Goal: Information Seeking & Learning: Learn about a topic

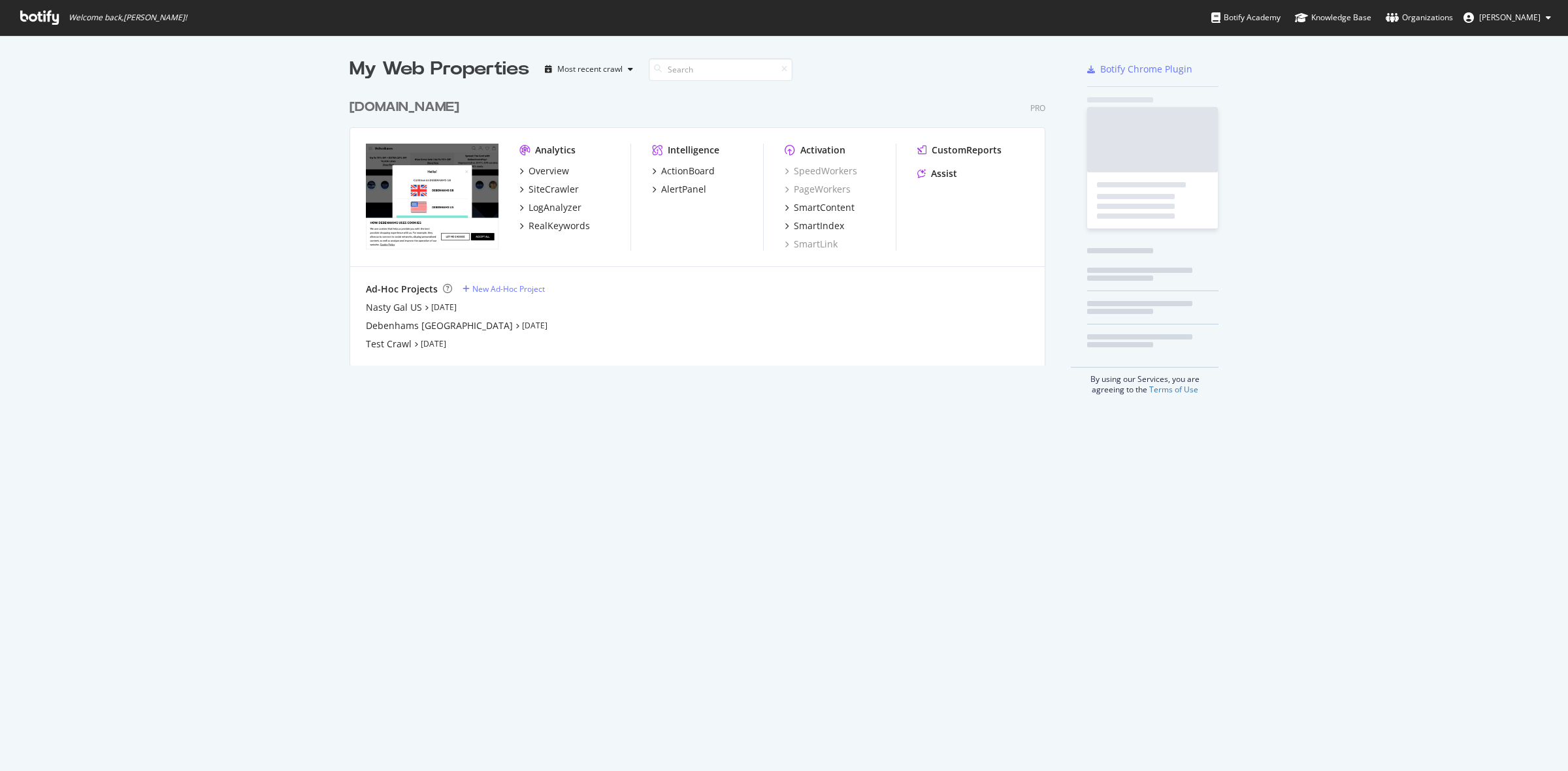
scroll to position [759, 1543]
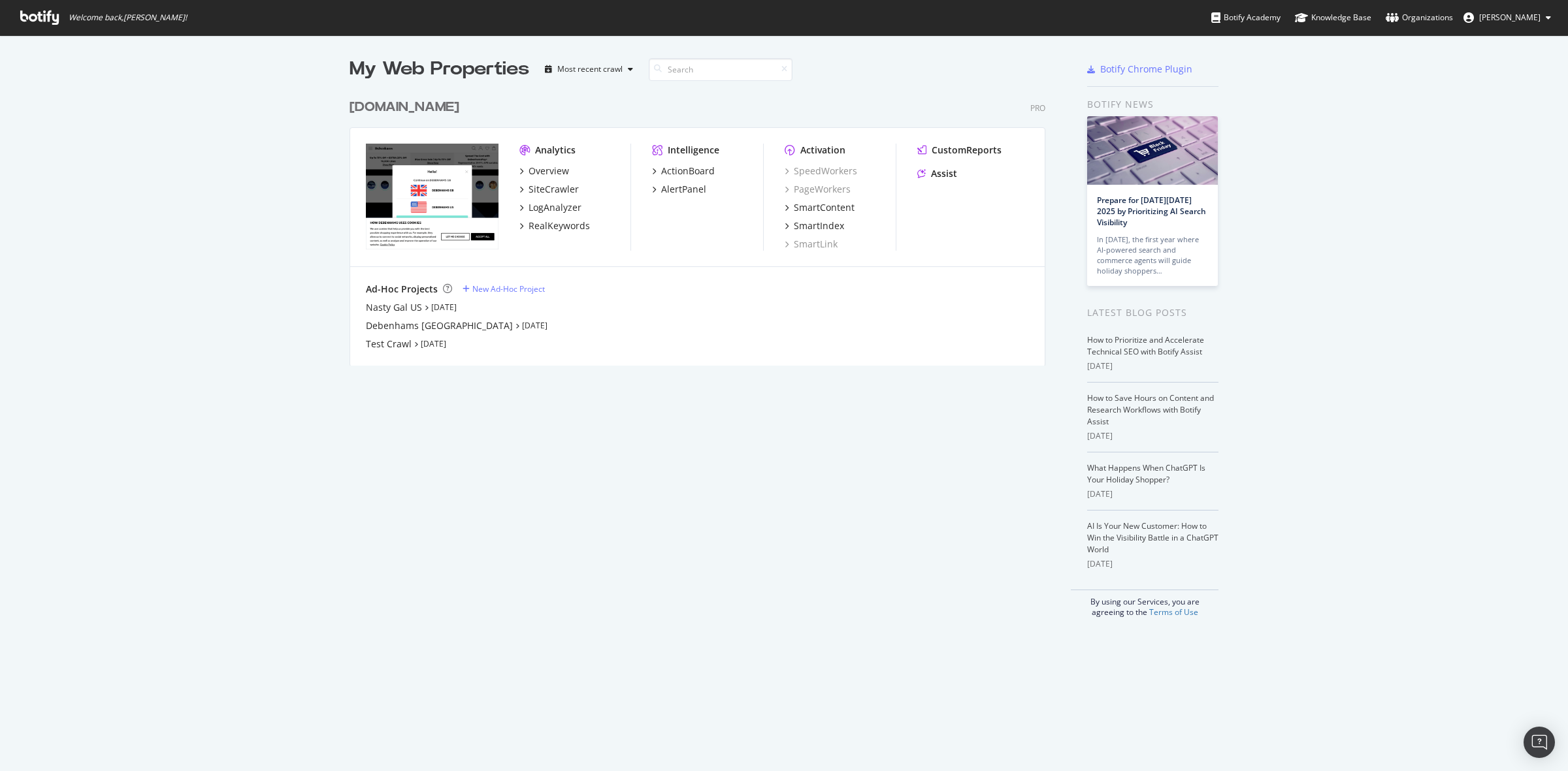
click at [409, 104] on div "[DOMAIN_NAME]" at bounding box center [404, 107] width 110 height 19
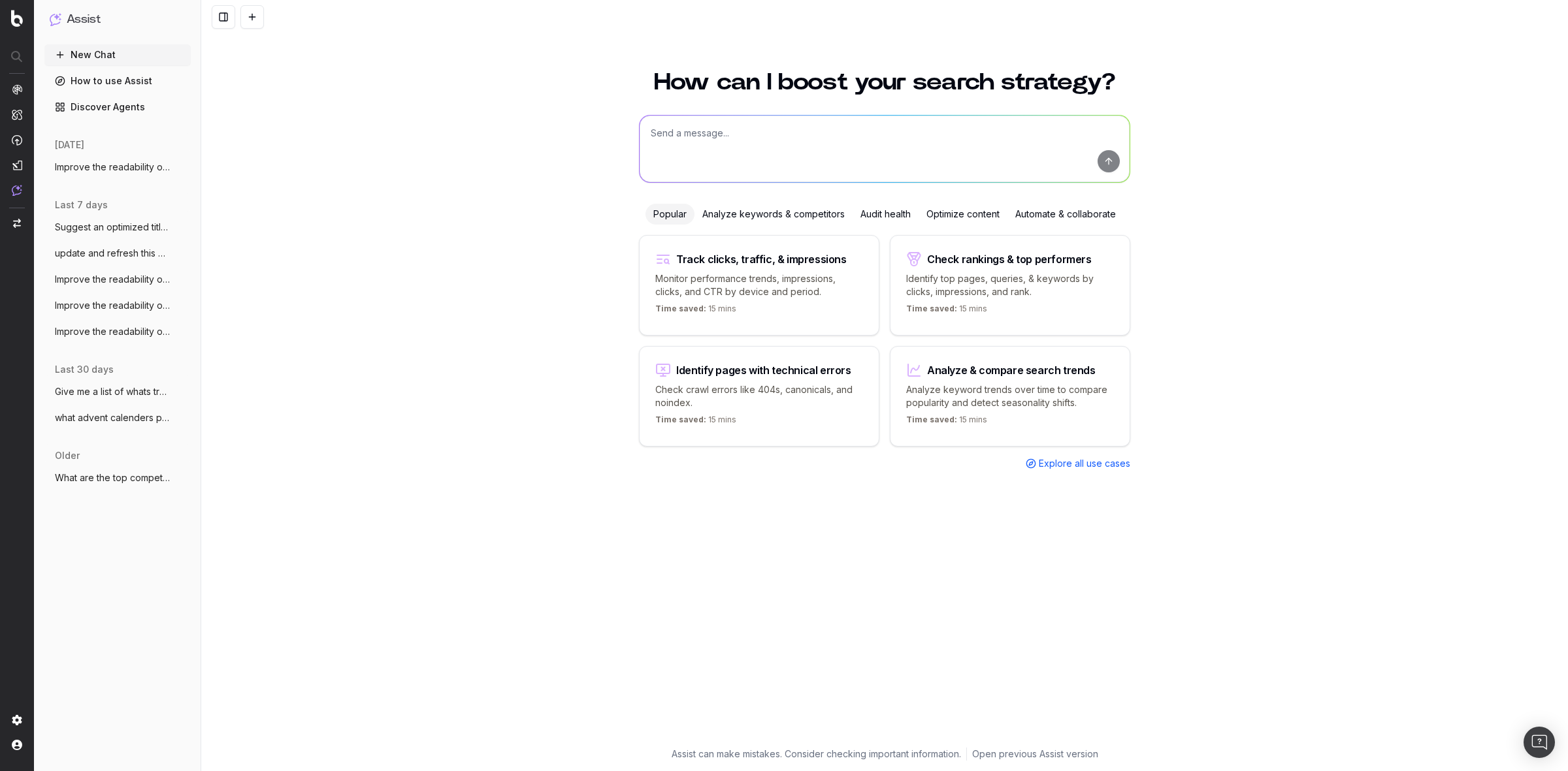
click at [699, 129] on textarea at bounding box center [884, 148] width 490 height 66
drag, startPoint x: 699, startPoint y: 129, endPoint x: 664, endPoint y: 145, distance: 38.5
click at [664, 145] on textarea at bounding box center [884, 148] width 490 height 66
click at [993, 222] on div "Optimize content" at bounding box center [962, 214] width 89 height 21
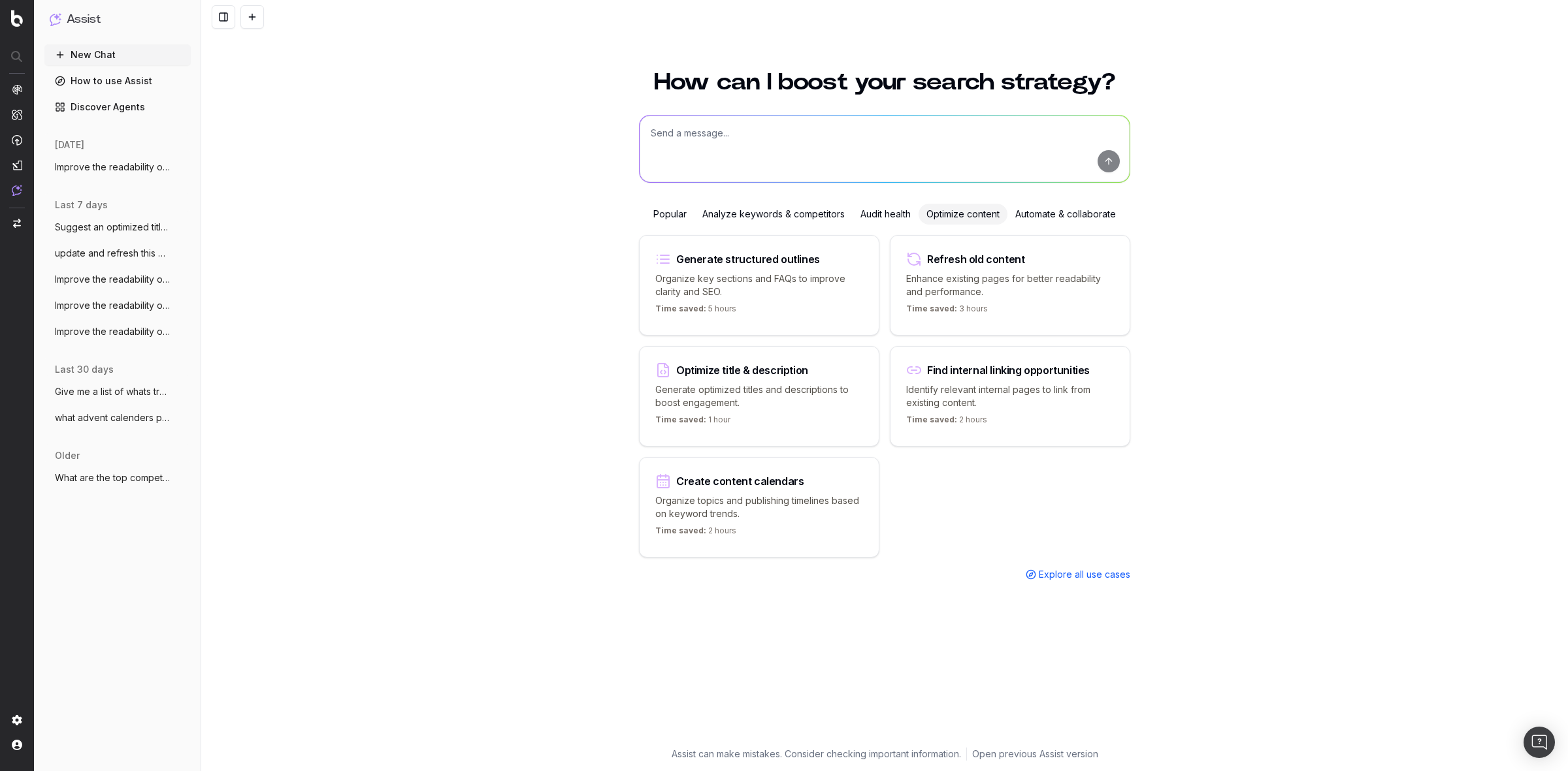
click at [756, 384] on p "Generate optimized titles and descriptions to boost engagement." at bounding box center [759, 397] width 207 height 26
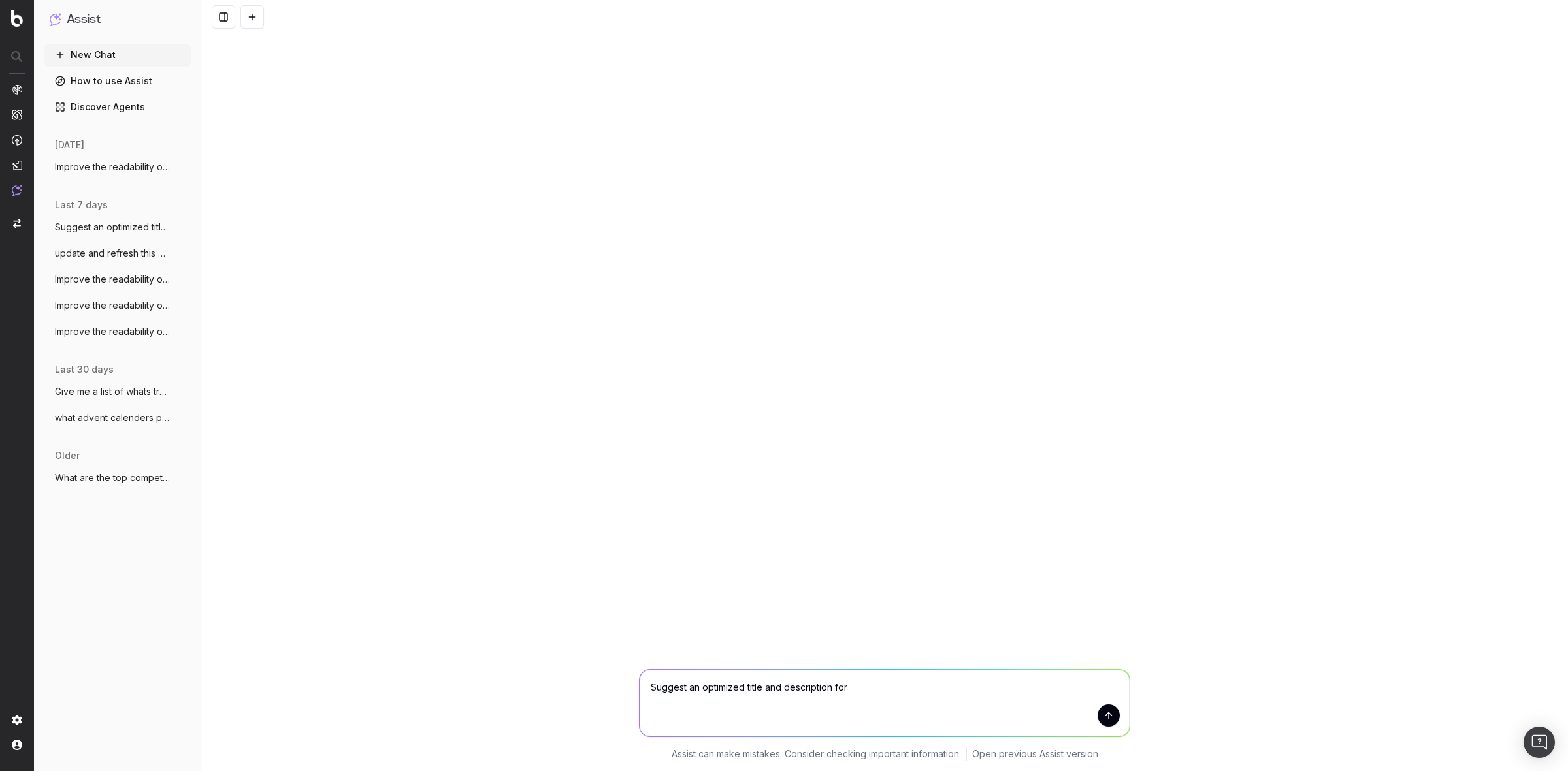
paste textarea "https://www.debenhams.com/pages/designers-at-debenhams"
type textarea "Suggest an optimized title and description for https://www.debenhams.com/pages/…"
click at [1109, 722] on button "submit" at bounding box center [1109, 716] width 22 height 22
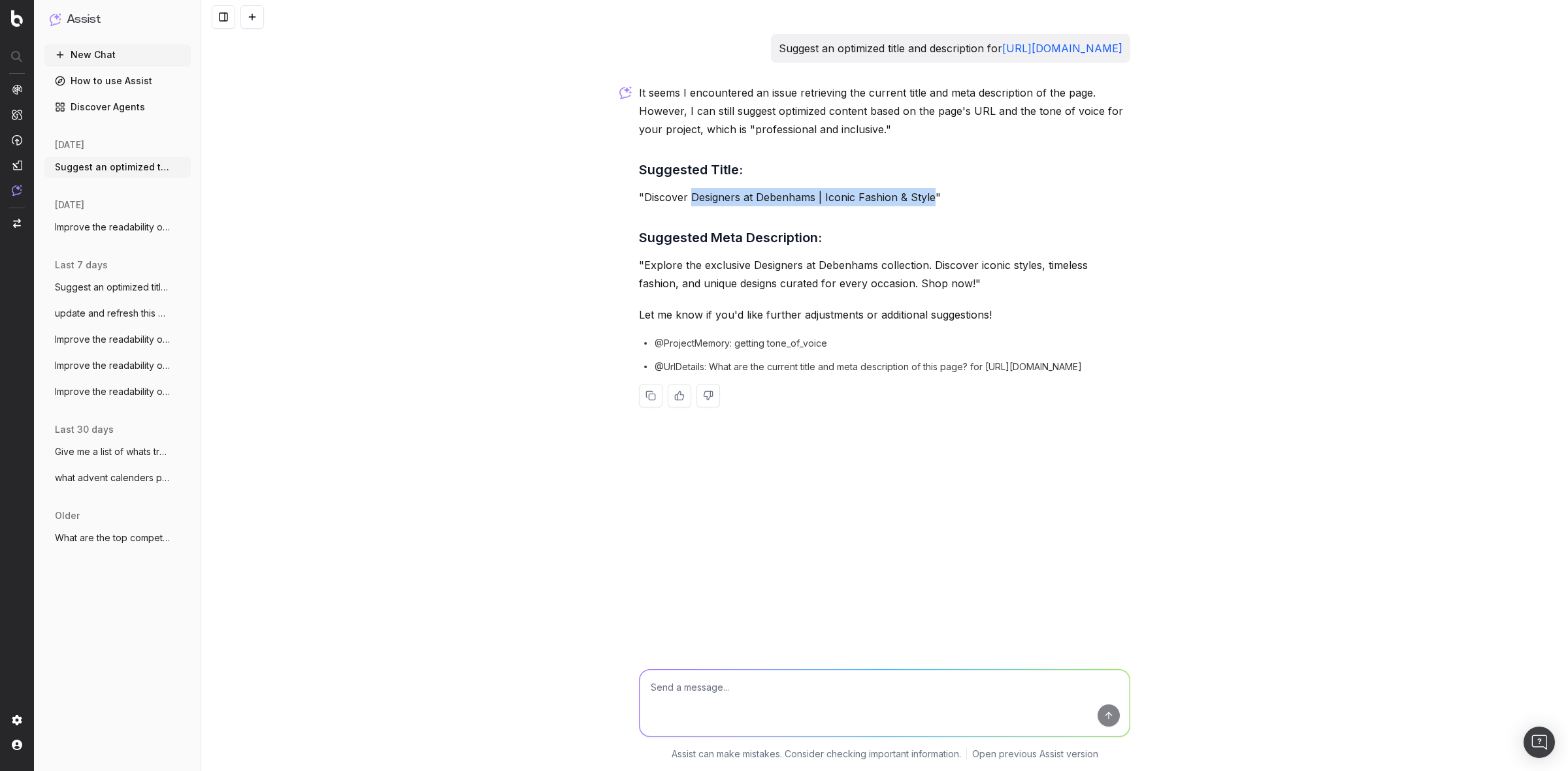
drag, startPoint x: 690, startPoint y: 214, endPoint x: 931, endPoint y: 223, distance: 241.2
click at [931, 206] on p ""Discover Designers at Debenhams | Iconic Fashion & Style"" at bounding box center [884, 197] width 491 height 19
copy p "Designers at Debenhams | Iconic Fashion & Style"
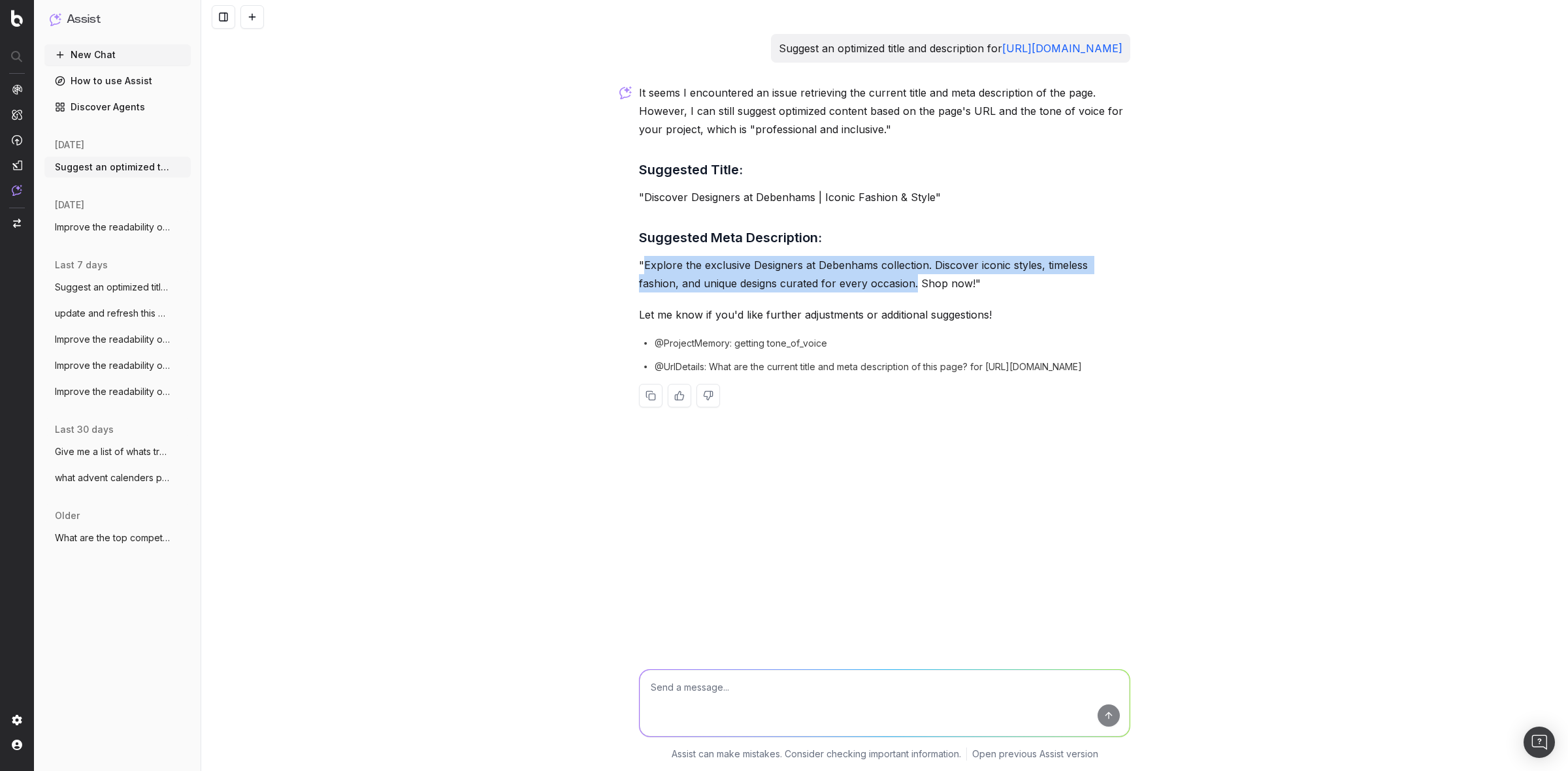
drag, startPoint x: 642, startPoint y: 286, endPoint x: 874, endPoint y: 304, distance: 232.7
click at [874, 292] on p ""Explore the exclusive Designers at Debenhams collection. Discover iconic style…" at bounding box center [884, 273] width 491 height 36
copy p "Explore the exclusive Designers at Debenhams collection. Discover iconic styles…"
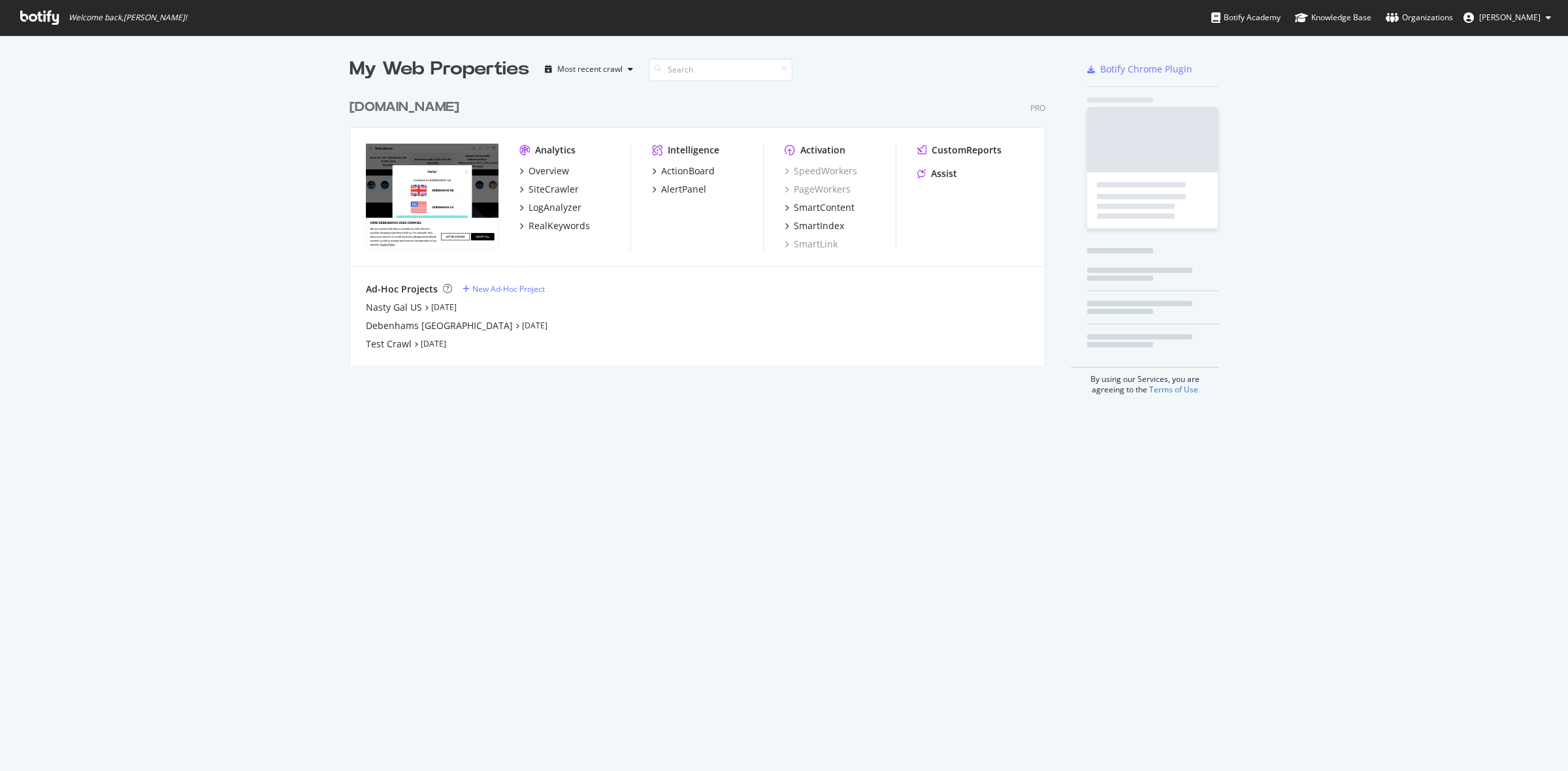
scroll to position [271, 694]
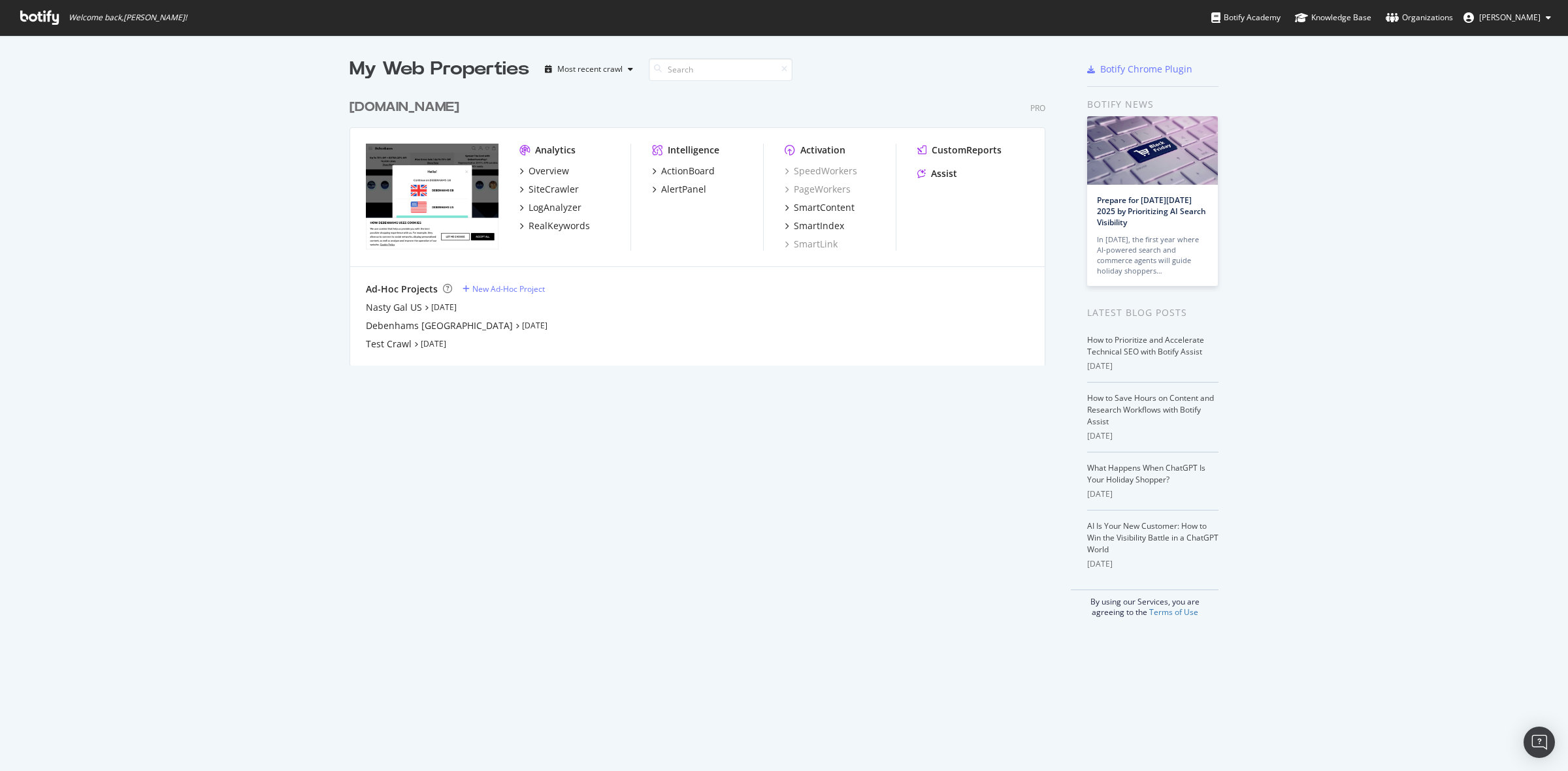
click at [452, 103] on div "[DOMAIN_NAME]" at bounding box center [404, 107] width 110 height 19
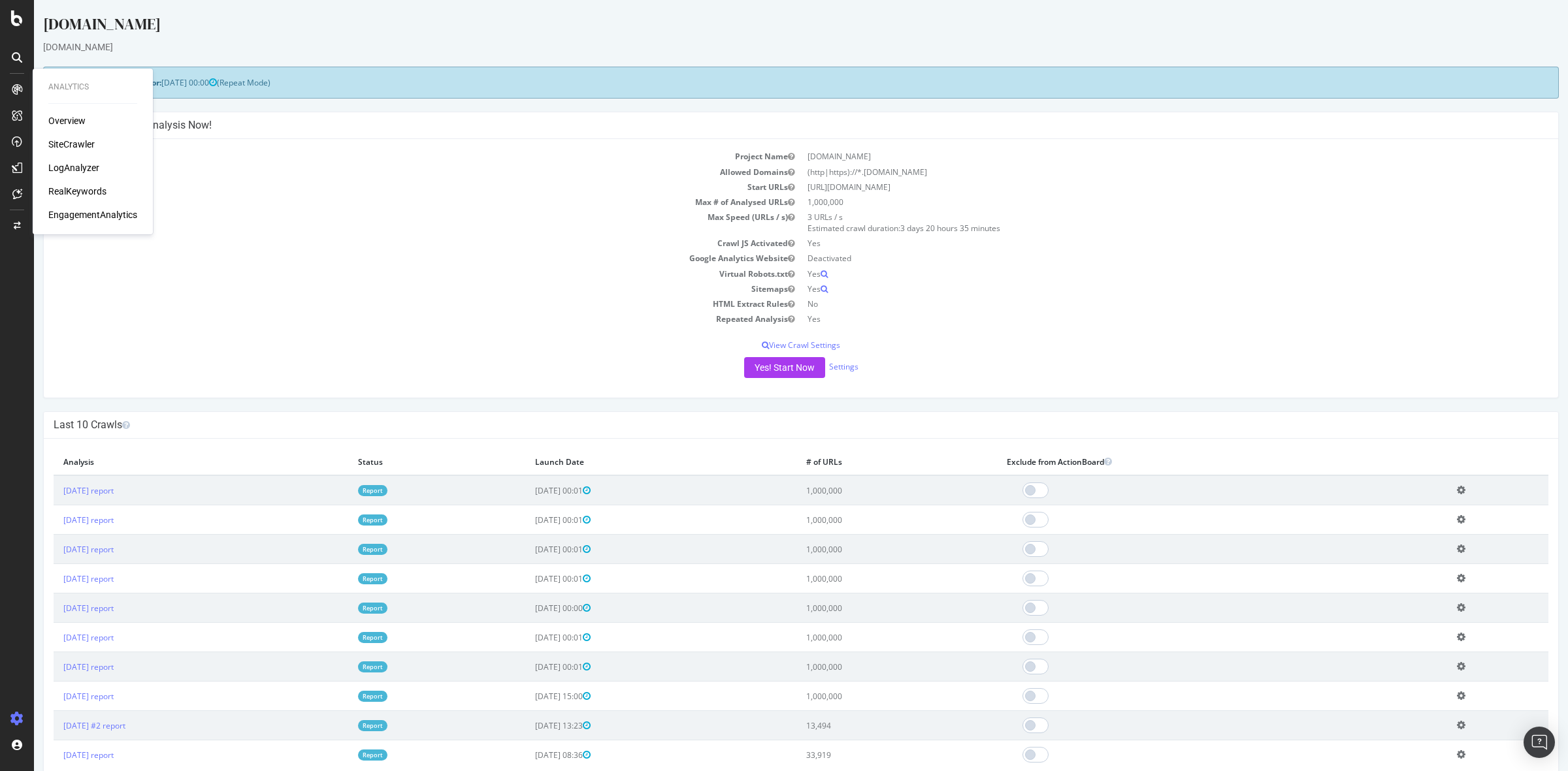
click at [70, 140] on div "SiteCrawler" at bounding box center [72, 145] width 47 height 13
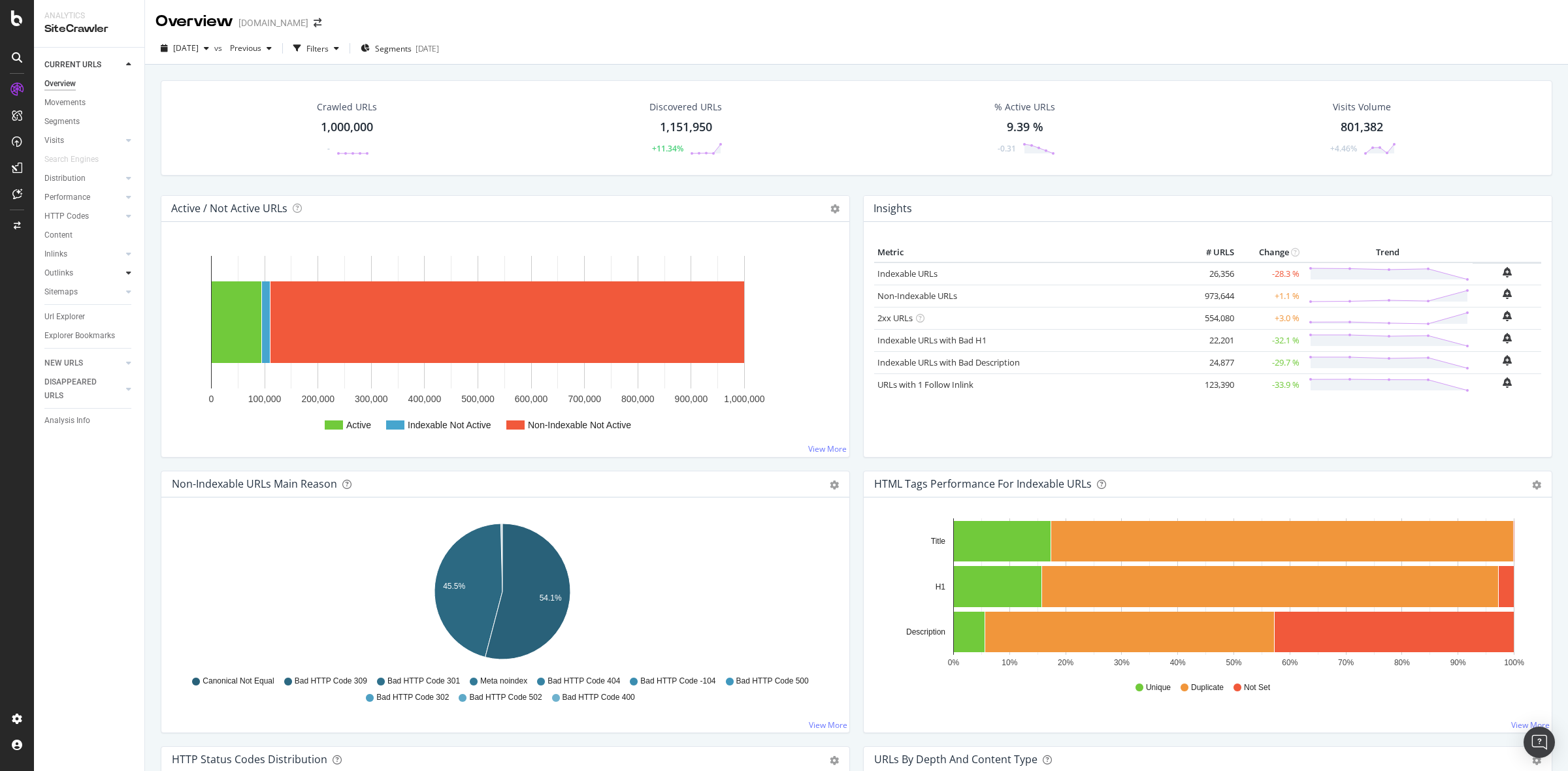
click at [129, 266] on div at bounding box center [129, 273] width 13 height 13
click at [78, 292] on div "Top Charts" at bounding box center [69, 292] width 38 height 14
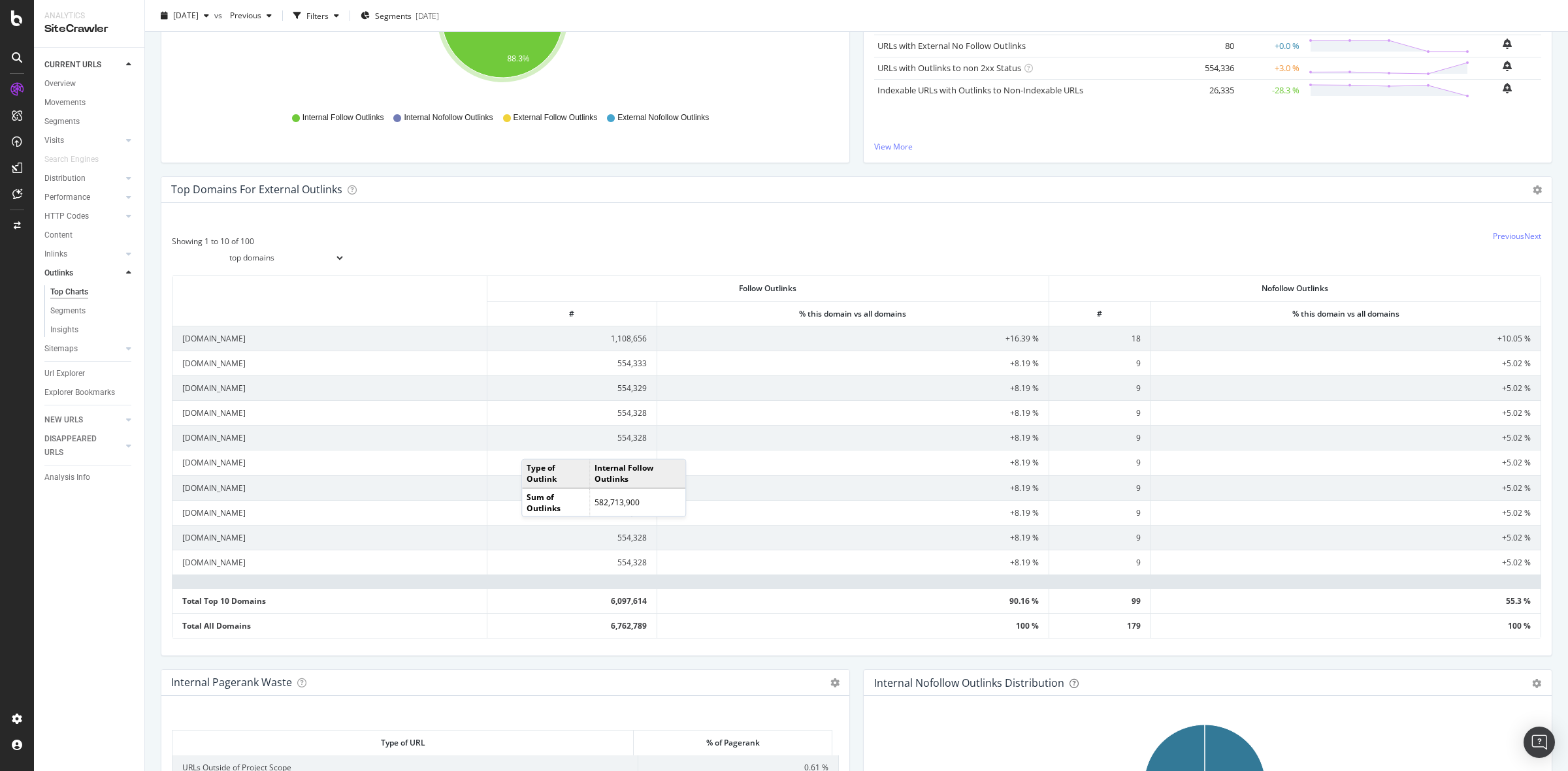
scroll to position [408, 0]
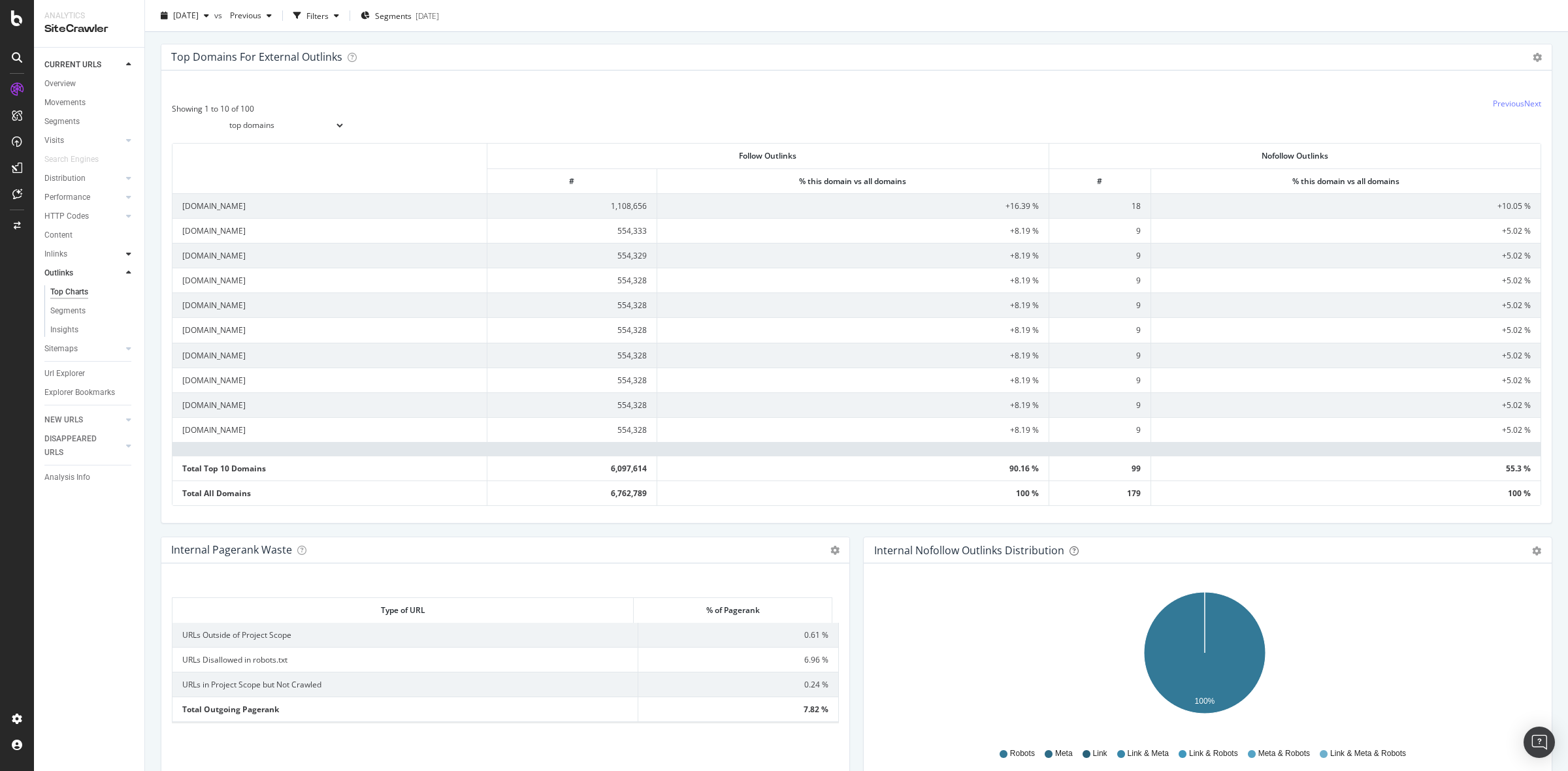
click at [126, 255] on icon at bounding box center [129, 254] width 6 height 7
click at [75, 269] on div "Top Charts" at bounding box center [69, 273] width 38 height 14
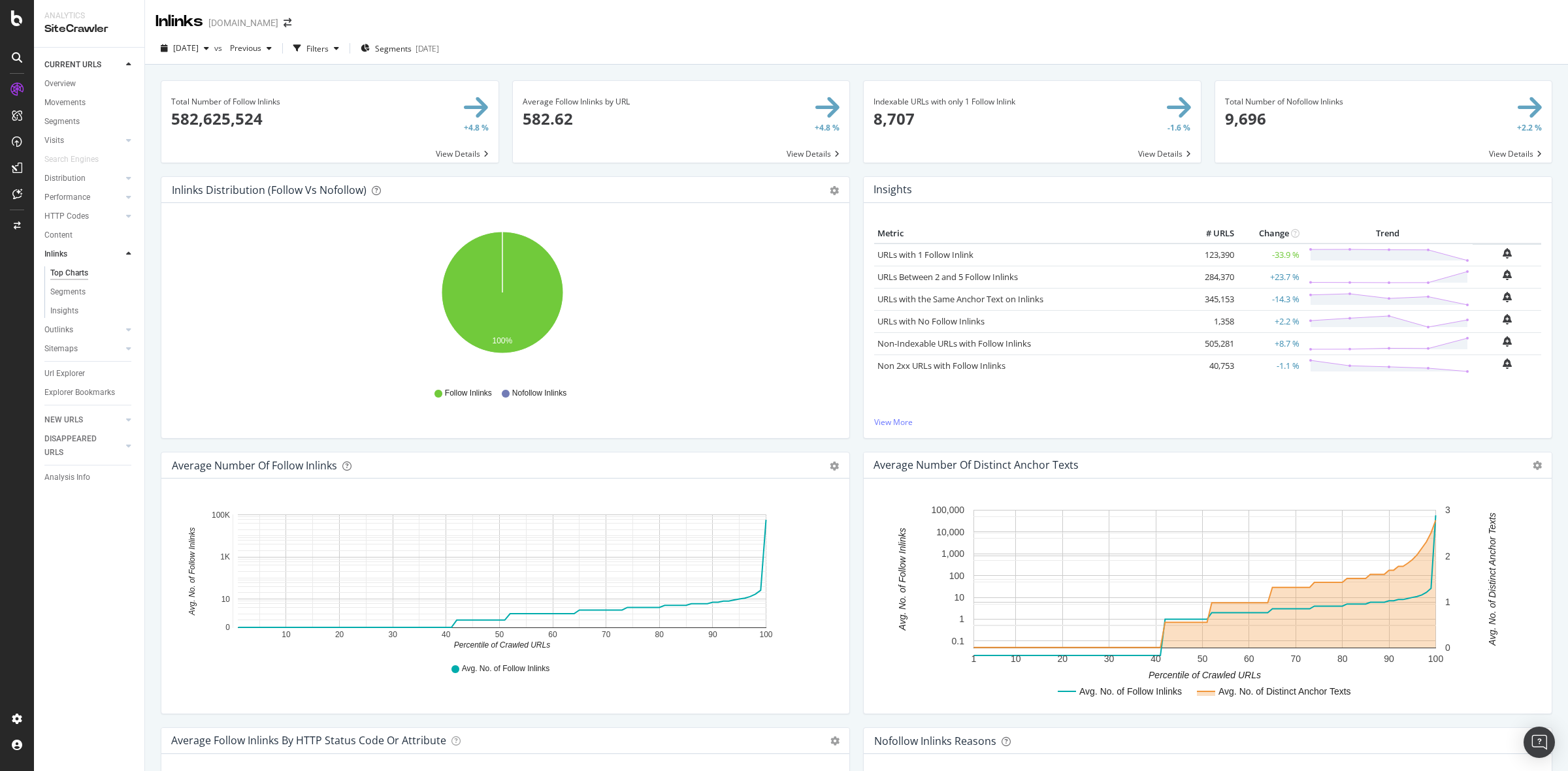
click at [846, 327] on div "Inlinks Distribution (Follow vs Nofollow) Pie Table Export as CSV Add to Custom…" at bounding box center [505, 314] width 702 height 275
click at [938, 256] on link "URLs with 1 Follow Inlink" at bounding box center [925, 254] width 96 height 12
click at [897, 420] on link "View More" at bounding box center [1208, 422] width 667 height 11
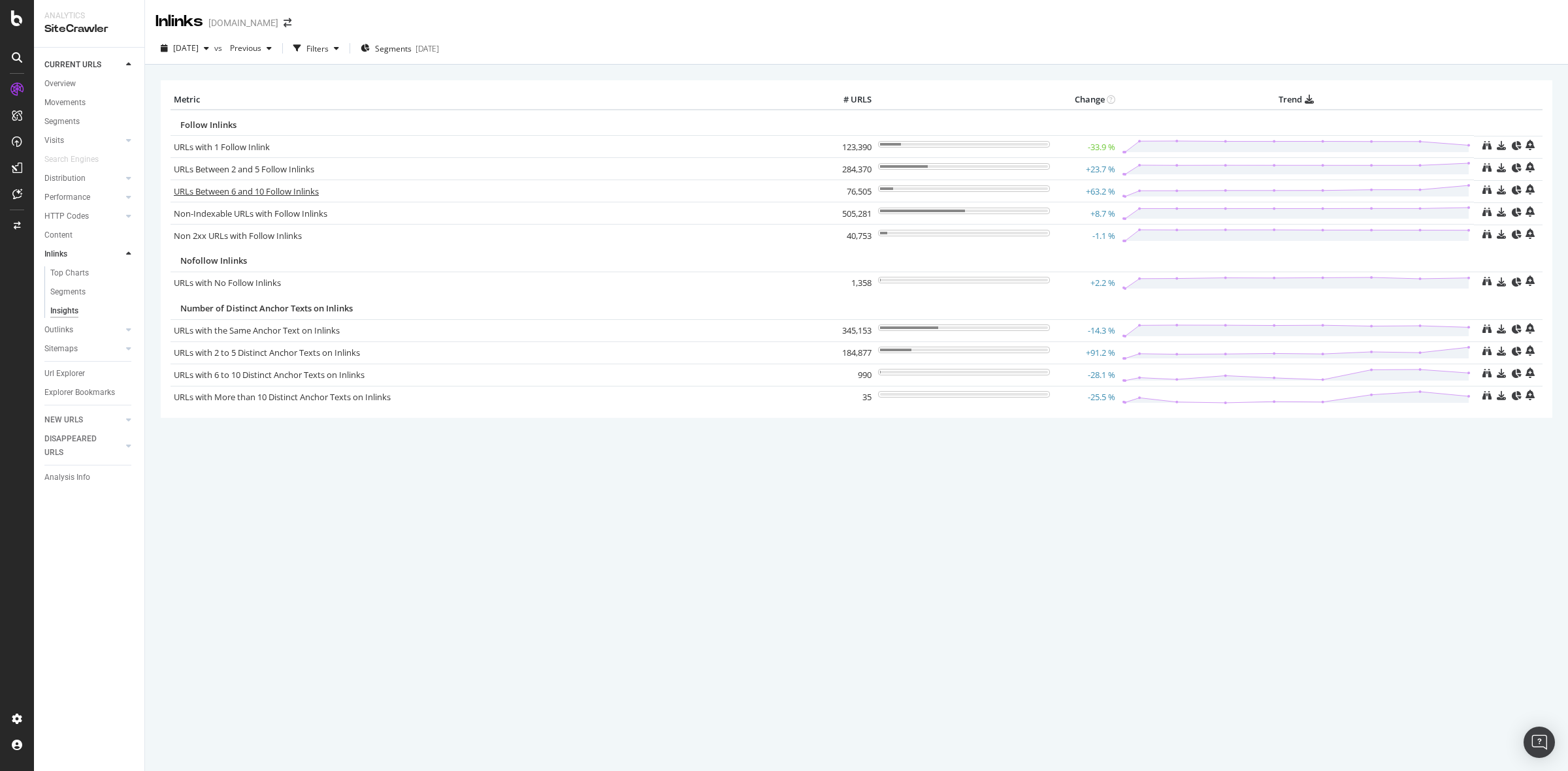
click at [301, 193] on link "URLs Between 6 and 10 Follow Inlinks" at bounding box center [246, 191] width 145 height 12
